Goal: Information Seeking & Learning: Check status

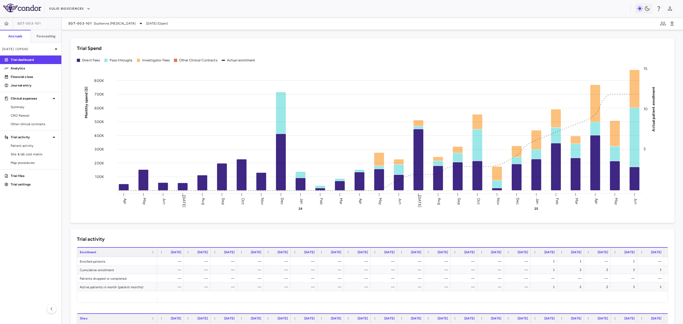
click at [61, 1] on div "Solid Biosciences" at bounding box center [341, 8] width 683 height 17
click at [58, 11] on button "Solid Biosciences" at bounding box center [69, 9] width 41 height 9
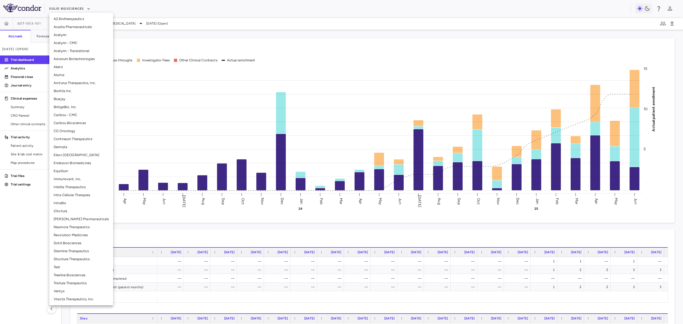
click at [72, 60] on li "Adverum Biotechnologies" at bounding box center [81, 59] width 64 height 8
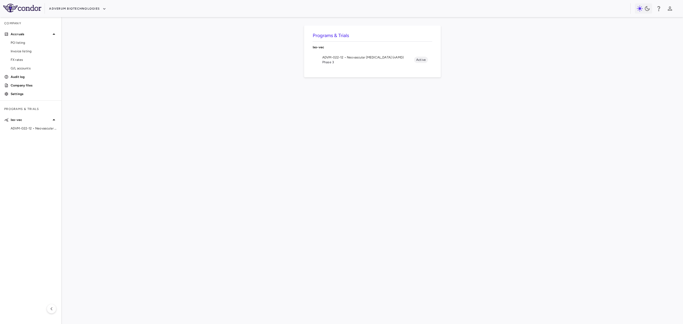
click at [350, 57] on span "ADVM-022-12 • Neovascular [MEDICAL_DATA] (nAMD)" at bounding box center [368, 57] width 92 height 5
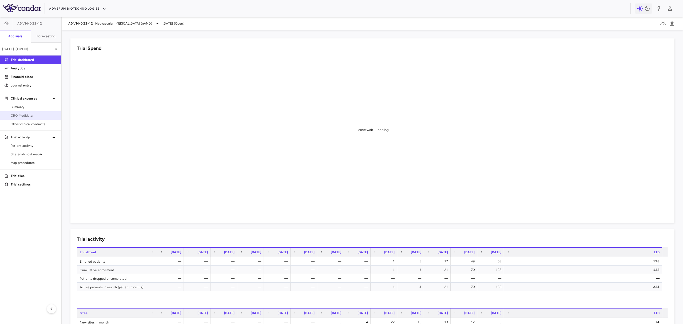
click at [34, 117] on span "CRO Medidata" at bounding box center [34, 115] width 46 height 5
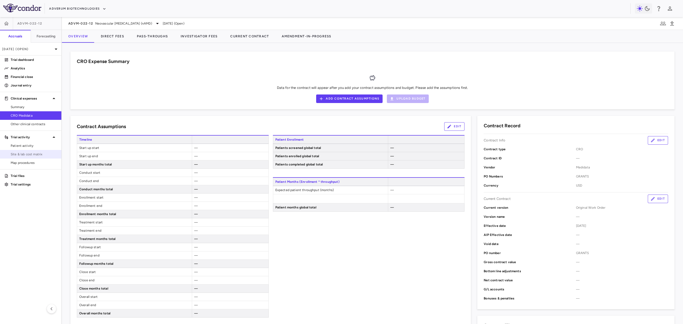
click at [35, 153] on span "Site & lab cost matrix" at bounding box center [34, 154] width 46 height 5
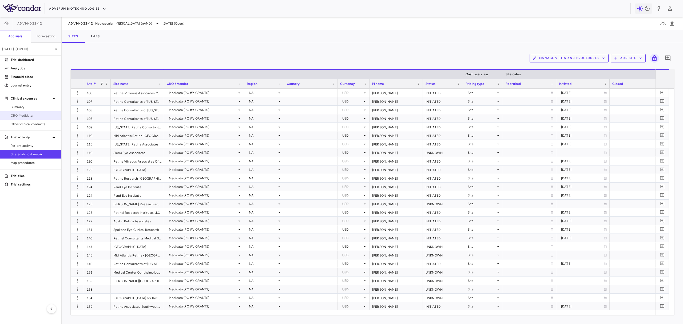
click at [36, 118] on link "CRO Medidata" at bounding box center [30, 116] width 61 height 8
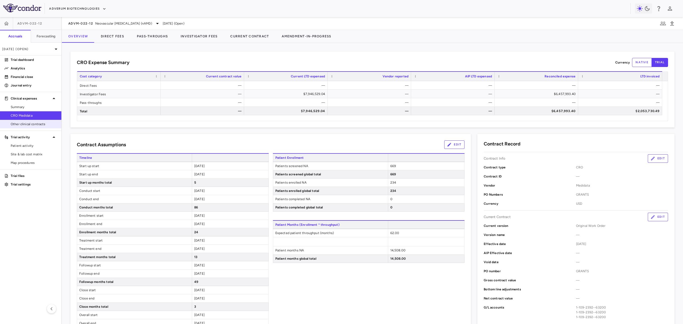
click at [36, 126] on span "Other clinical contracts" at bounding box center [34, 124] width 46 height 5
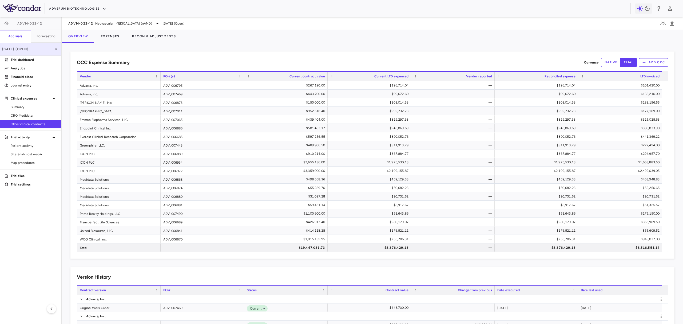
click at [43, 51] on p "[DATE] (Open)" at bounding box center [27, 49] width 51 height 5
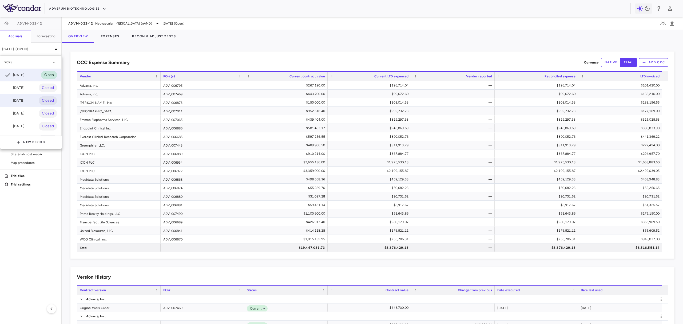
click at [31, 101] on div "[DATE] Closed" at bounding box center [30, 100] width 61 height 13
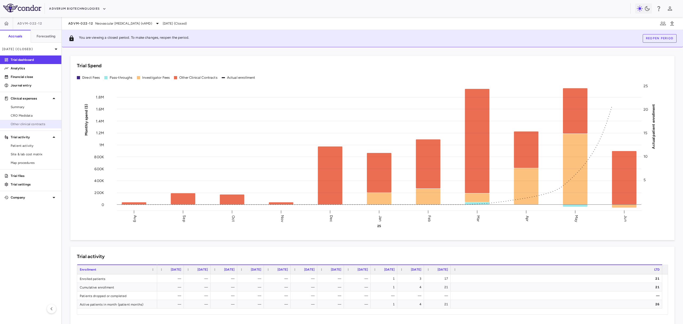
click at [31, 125] on span "Other clinical contracts" at bounding box center [34, 124] width 46 height 5
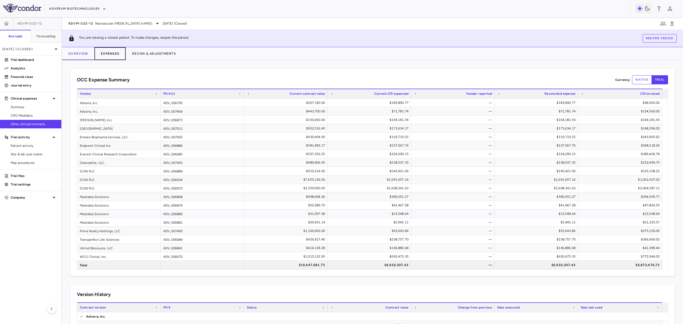
click at [116, 54] on button "Expenses" at bounding box center [109, 53] width 31 height 13
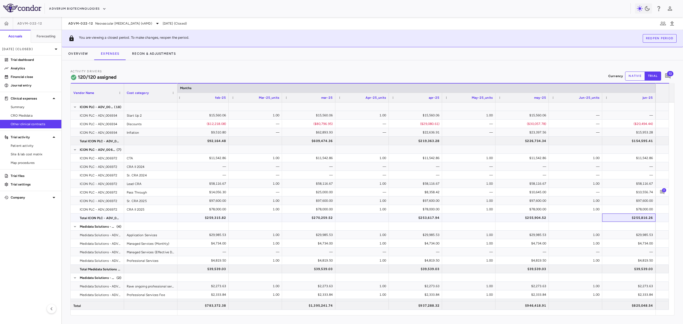
click at [546, 217] on div "$255,816.26" at bounding box center [630, 217] width 46 height 9
click at [541, 215] on div "$255,904.52" at bounding box center [523, 217] width 46 height 9
click at [422, 213] on div "$78,000.00" at bounding box center [417, 209] width 46 height 9
click at [416, 217] on div "$253,617.94" at bounding box center [417, 217] width 46 height 9
click at [319, 216] on div "$270,259.52" at bounding box center [310, 217] width 46 height 9
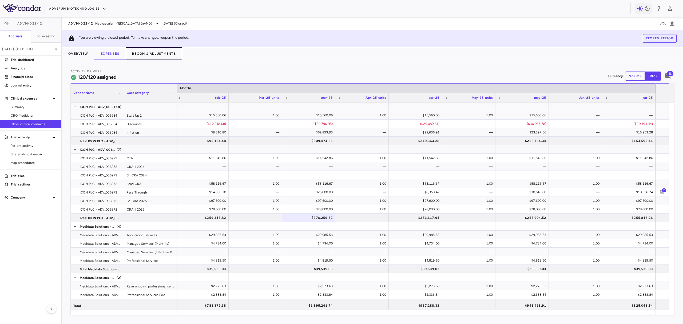
click at [144, 53] on button "Recon & Adjustments" at bounding box center [154, 53] width 57 height 13
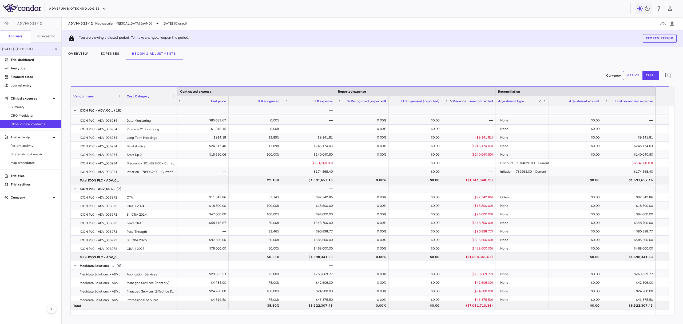
click at [38, 49] on p "[DATE] (Closed)" at bounding box center [27, 49] width 51 height 5
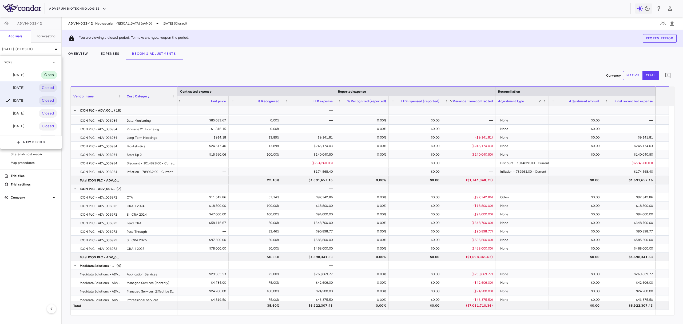
click at [33, 88] on div "[DATE] Closed" at bounding box center [30, 87] width 61 height 13
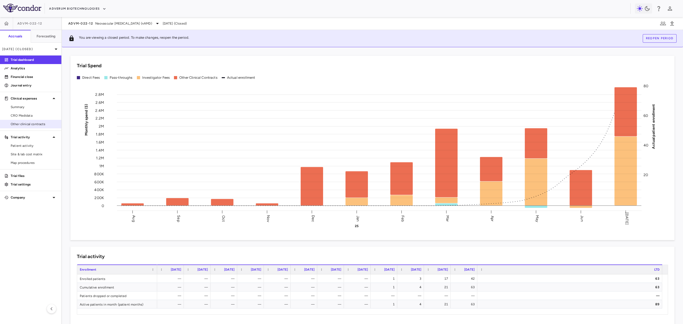
click at [37, 122] on span "Other clinical contracts" at bounding box center [34, 124] width 46 height 5
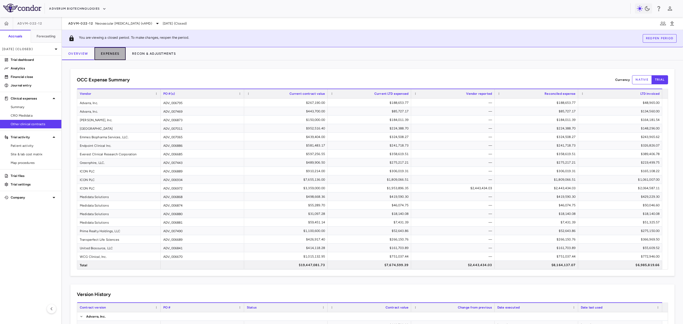
click at [116, 54] on button "Expenses" at bounding box center [109, 53] width 31 height 13
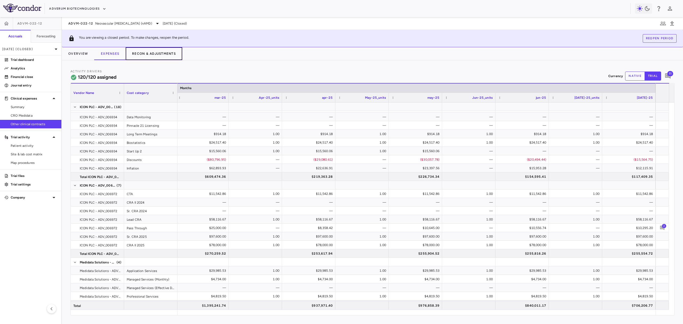
click at [141, 51] on button "Recon & Adjustments" at bounding box center [154, 53] width 57 height 13
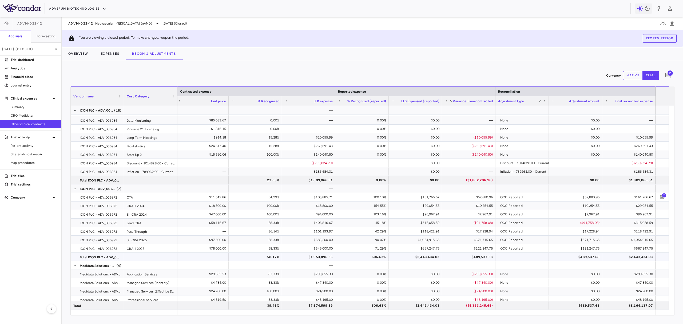
click at [546, 255] on div "$2,443,434.03" at bounding box center [630, 257] width 46 height 9
click at [546, 254] on div "$489,537.68" at bounding box center [577, 257] width 46 height 9
click at [105, 53] on button "Expenses" at bounding box center [109, 53] width 31 height 13
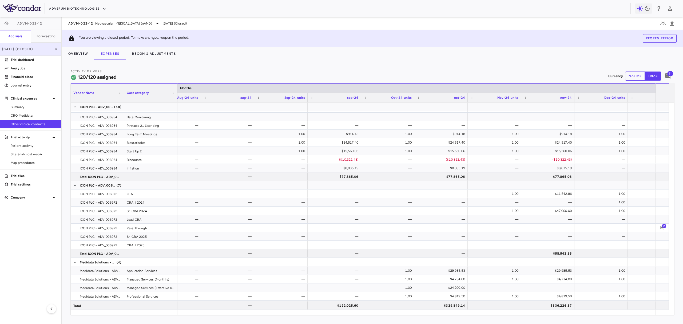
click at [39, 49] on p "[DATE] (Closed)" at bounding box center [27, 49] width 51 height 5
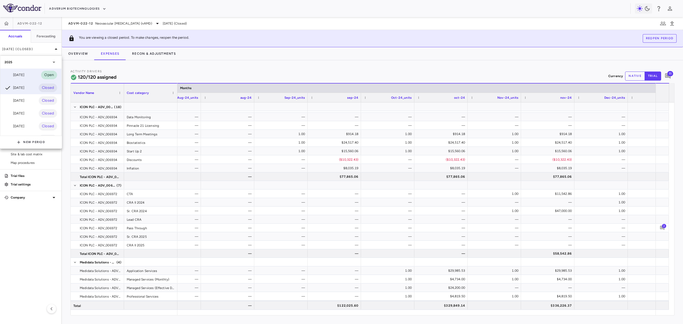
click at [33, 74] on div "[DATE] Open" at bounding box center [30, 75] width 61 height 13
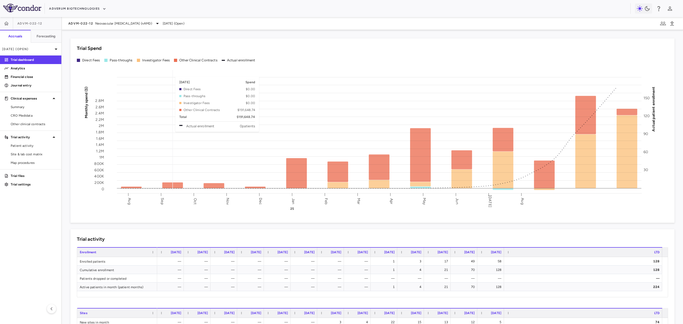
click at [168, 74] on rect at bounding box center [379, 130] width 525 height 121
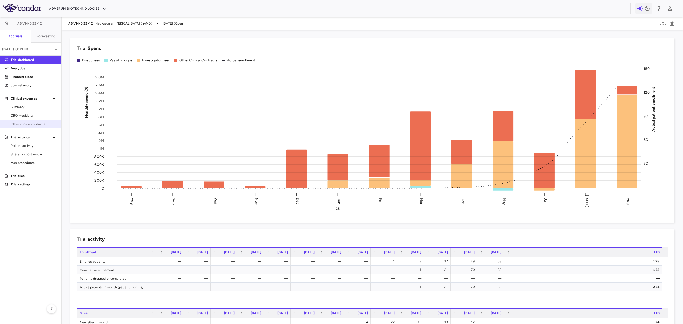
click at [42, 126] on link "Other clinical contracts" at bounding box center [30, 124] width 61 height 8
